Goal: Information Seeking & Learning: Learn about a topic

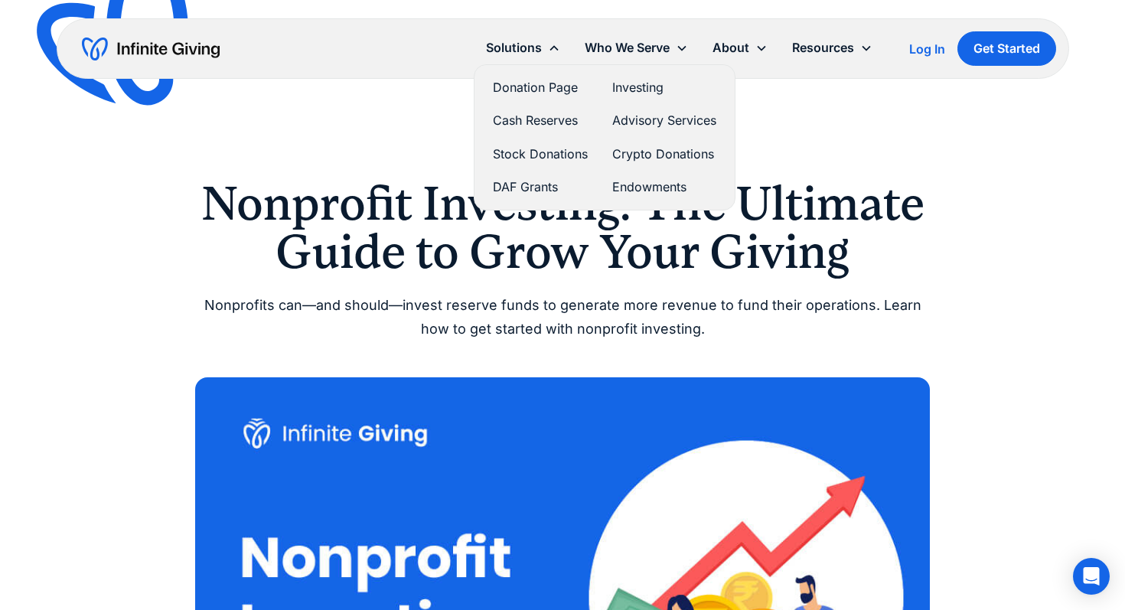
click at [634, 90] on link "Investing" at bounding box center [664, 87] width 104 height 21
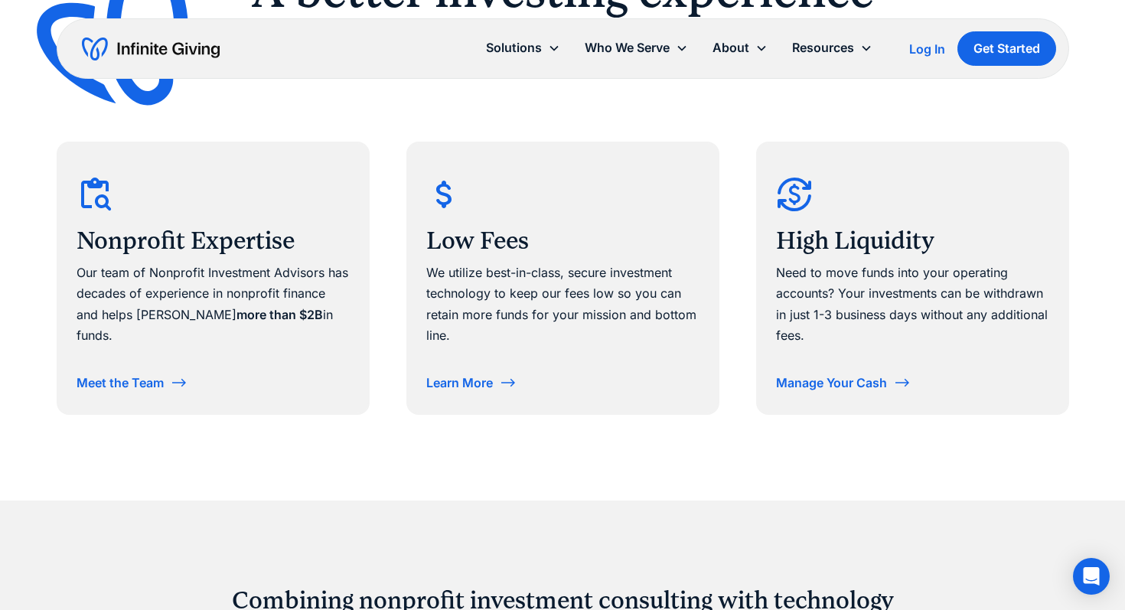
scroll to position [857, 0]
